Goal: Find specific page/section: Find specific page/section

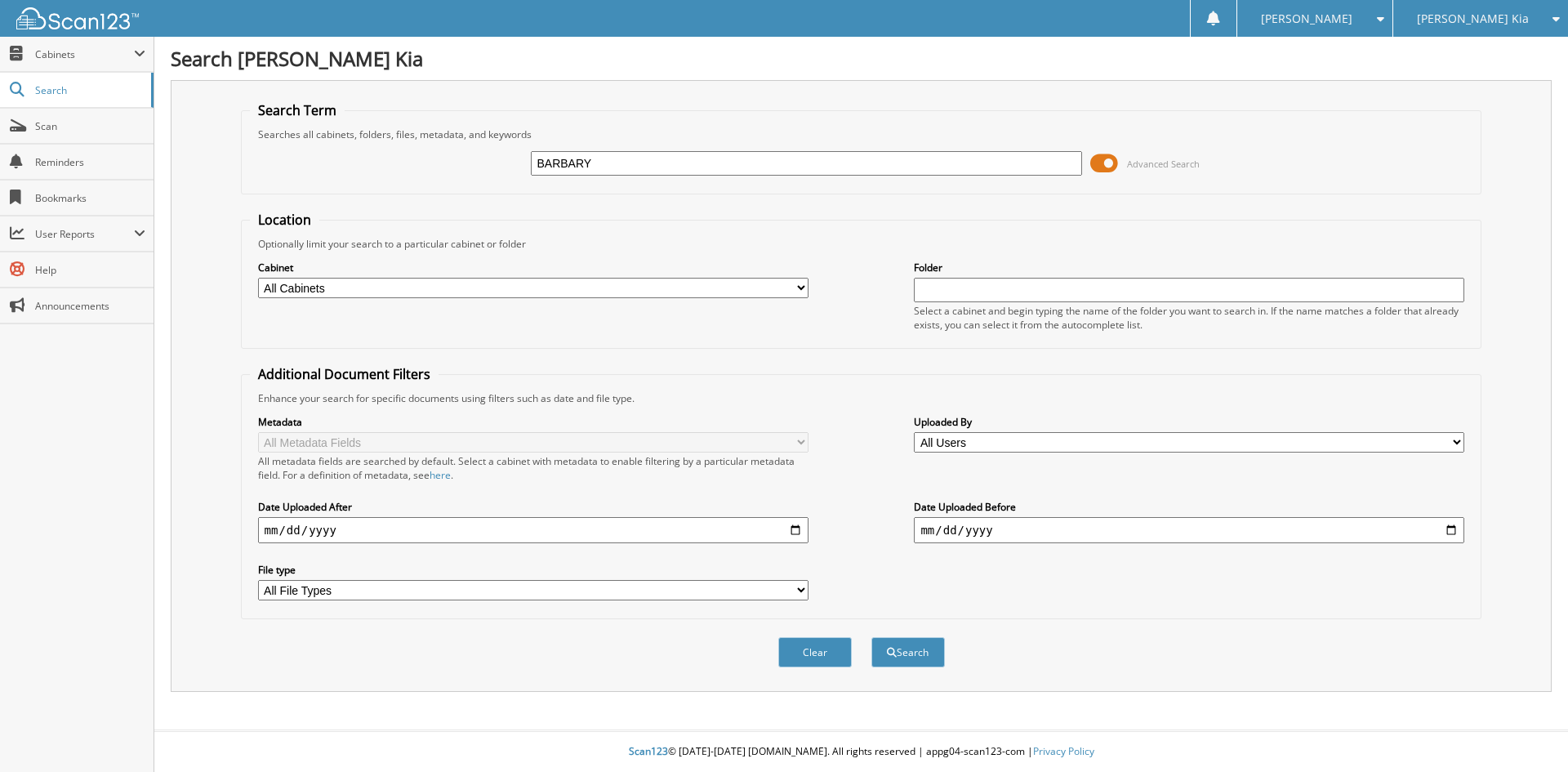
click at [872, 637] on button "Search" at bounding box center [908, 651] width 73 height 31
type input "BARBARY."
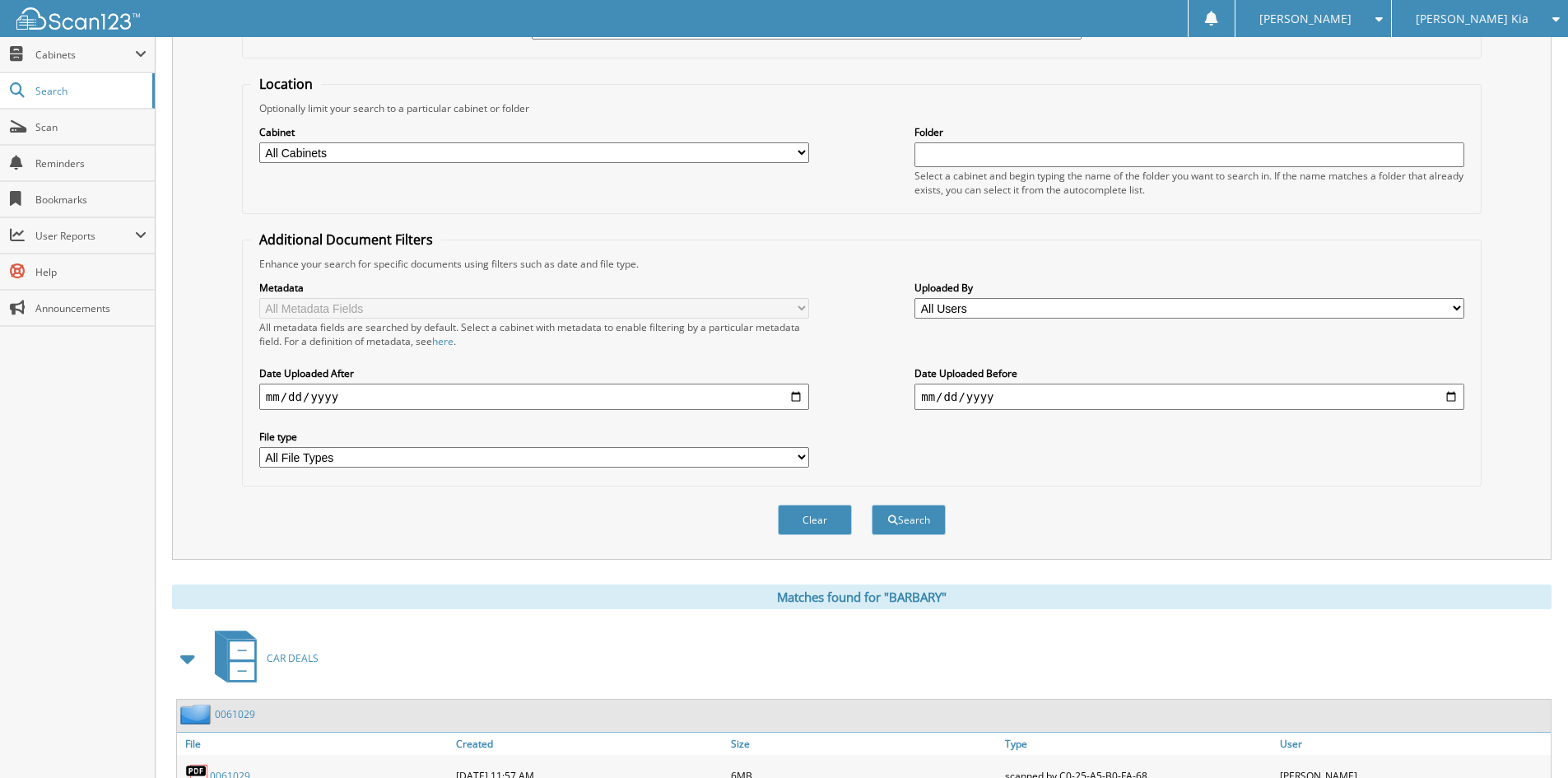
scroll to position [234, 0]
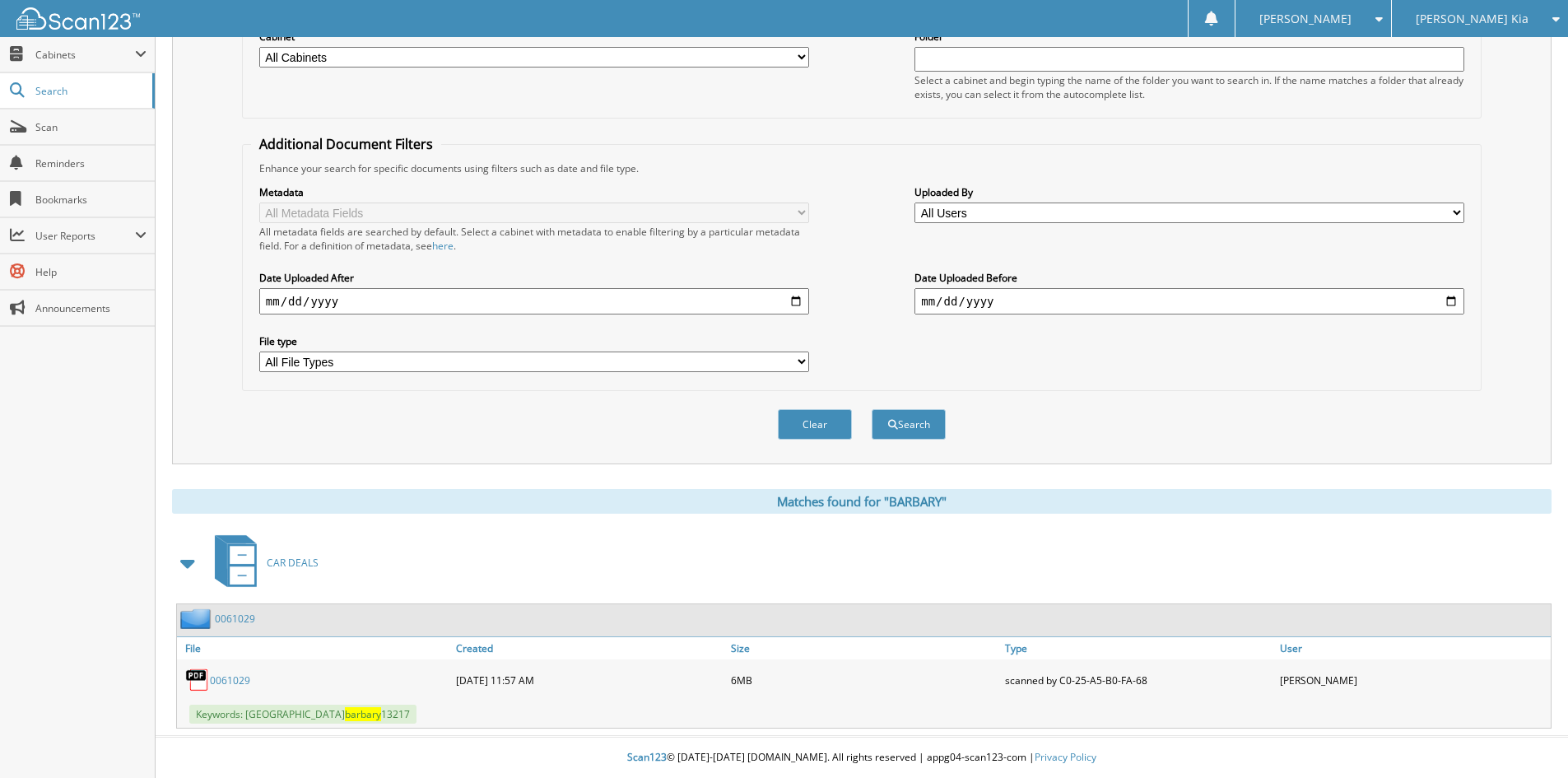
click at [237, 613] on link "0061029" at bounding box center [235, 618] width 40 height 14
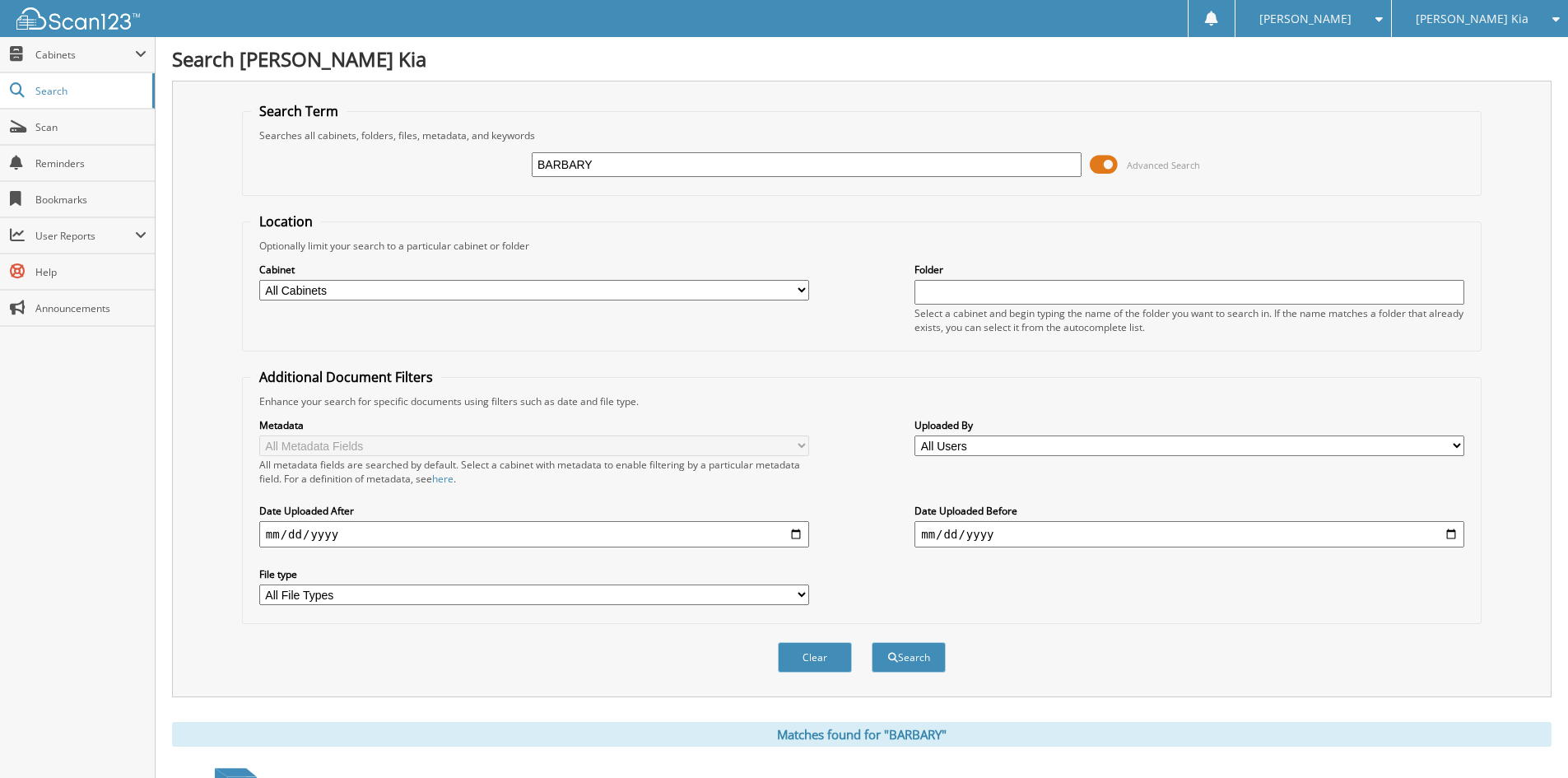
drag, startPoint x: 615, startPoint y: 168, endPoint x: 510, endPoint y: 166, distance: 105.0
click at [510, 166] on div "BARBARY Advanced Search" at bounding box center [862, 165] width 1222 height 45
type input "[PERSON_NAME]"
click at [872, 641] on button "Search" at bounding box center [908, 656] width 74 height 31
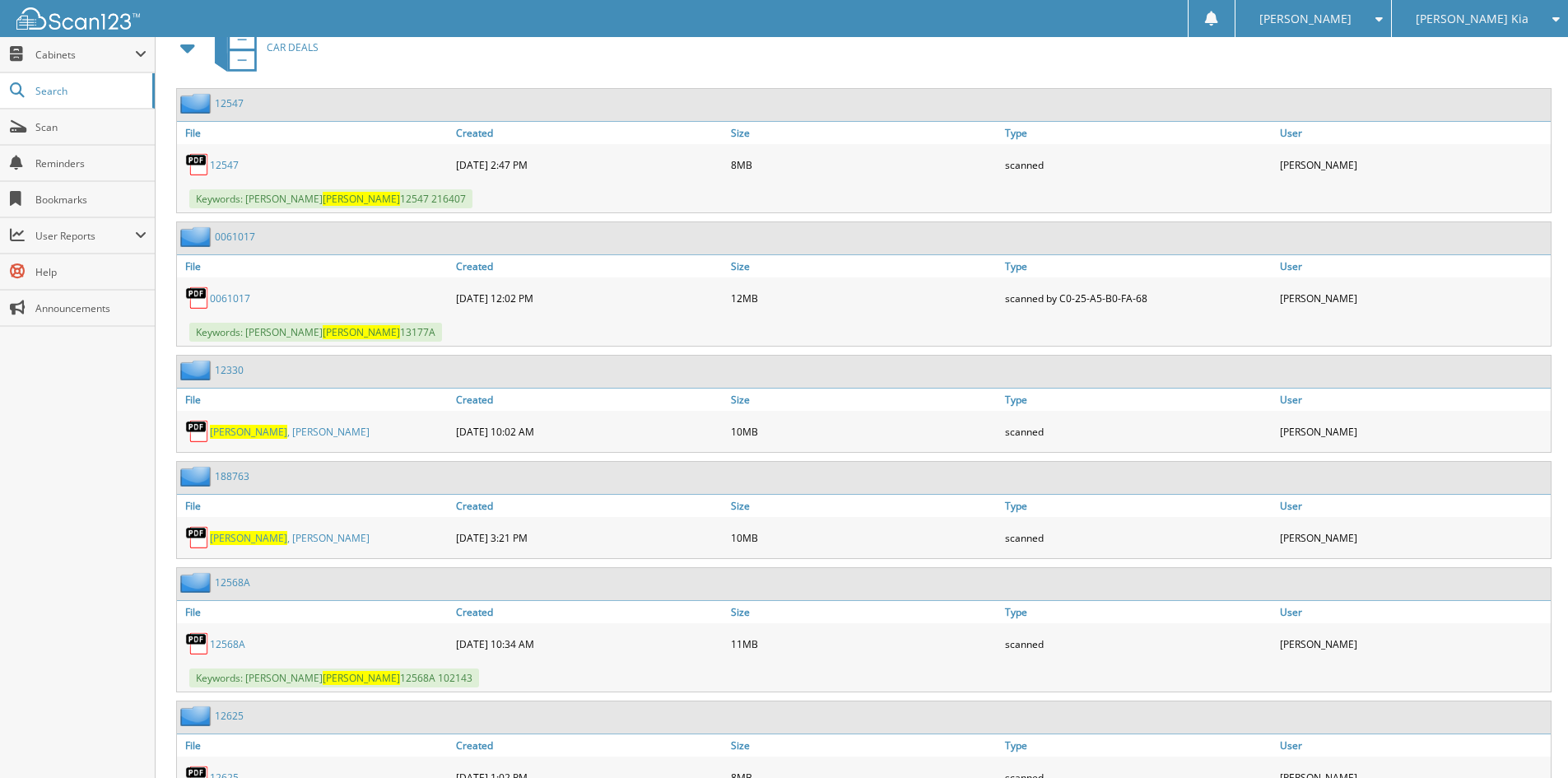
scroll to position [2469, 0]
click at [232, 230] on link "0061017" at bounding box center [235, 235] width 40 height 14
